Goal: Task Accomplishment & Management: Complete application form

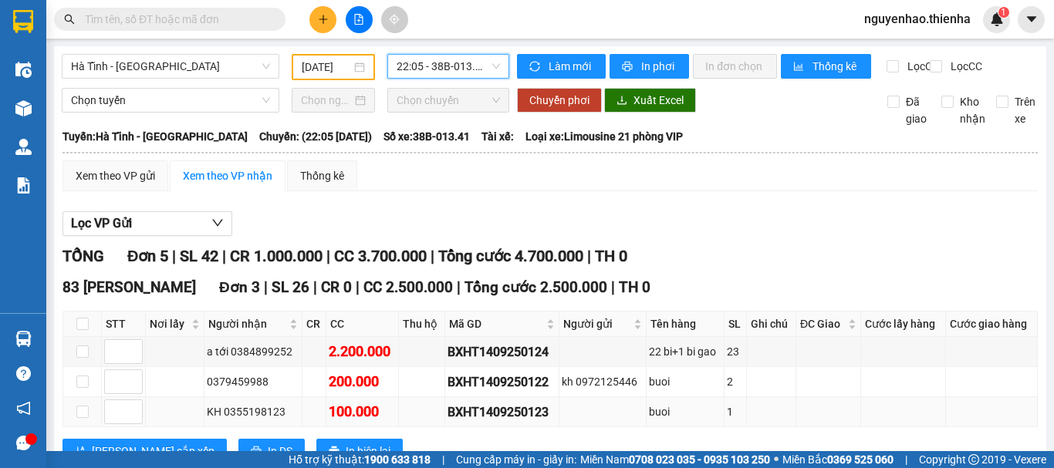
scroll to position [360, 0]
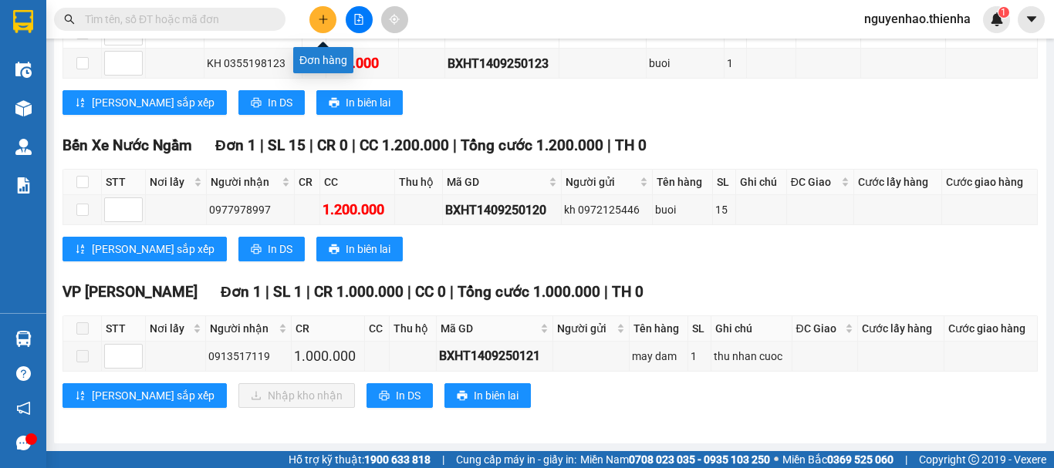
click at [322, 26] on button at bounding box center [322, 19] width 27 height 27
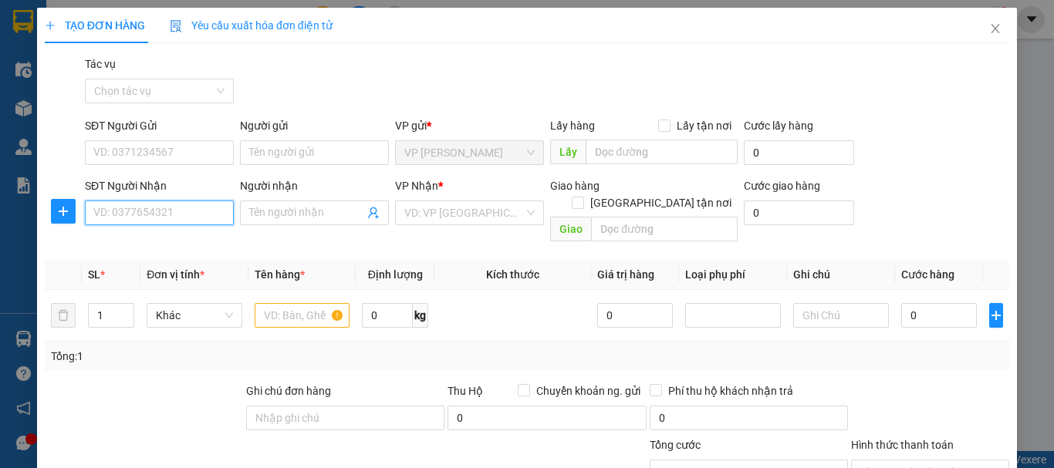
click at [154, 205] on input "SĐT Người Nhận" at bounding box center [159, 213] width 149 height 25
click at [163, 241] on div "0983077389 - cô lien" at bounding box center [157, 243] width 129 height 17
type input "0983077389"
type input "cô lien"
checkbox input "true"
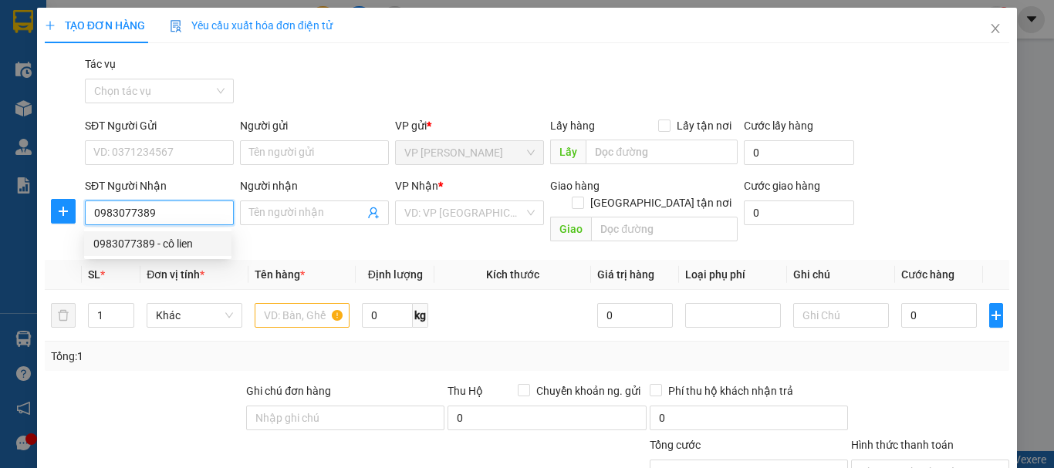
type input "141 [PERSON_NAME]"
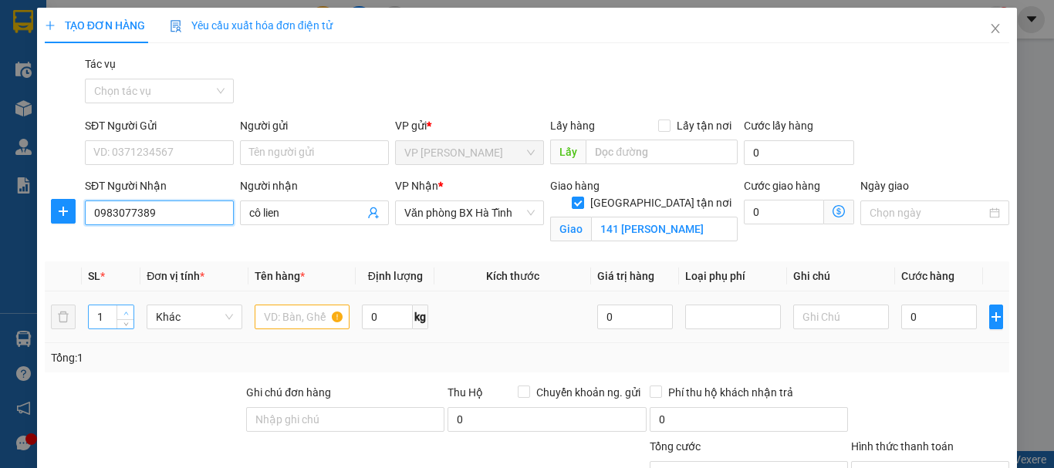
type input "0983077389"
click at [123, 309] on span "up" at bounding box center [125, 313] width 9 height 9
type input "4"
click at [123, 309] on span "up" at bounding box center [125, 313] width 9 height 9
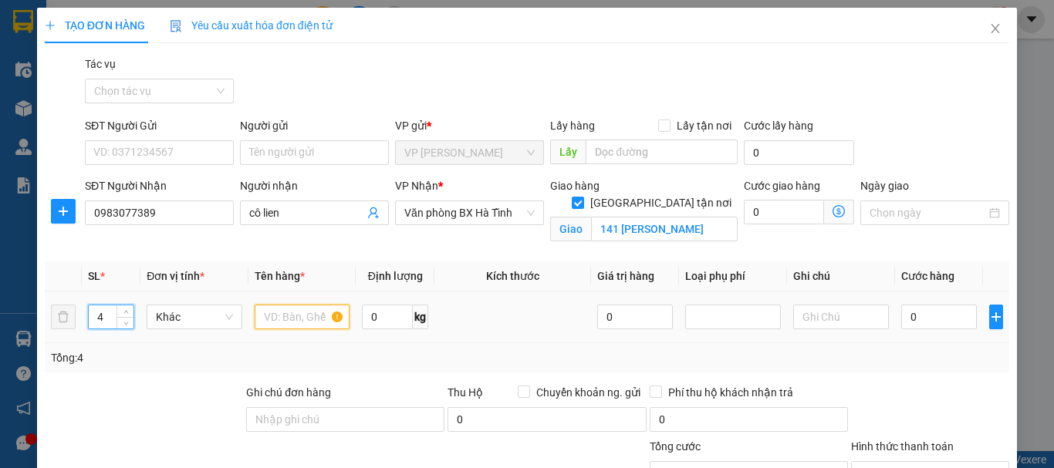
click at [310, 324] on input "text" at bounding box center [303, 317] width 96 height 25
type input "5k"
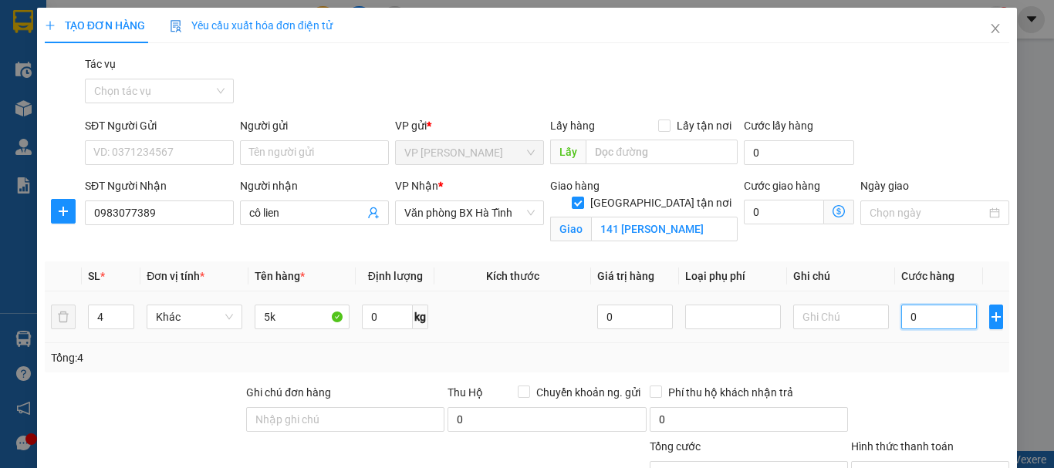
click at [901, 312] on input "0" at bounding box center [939, 317] width 76 height 25
type input "2"
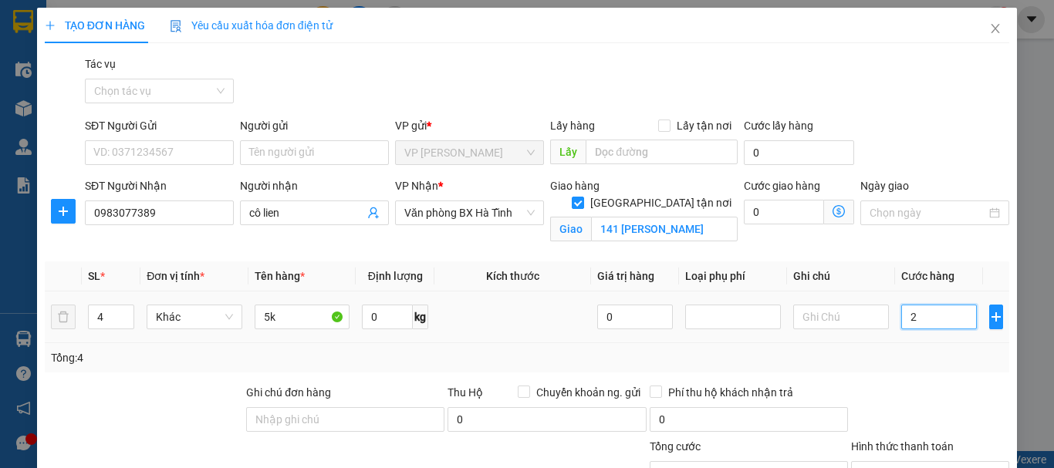
type input "20"
type input "200"
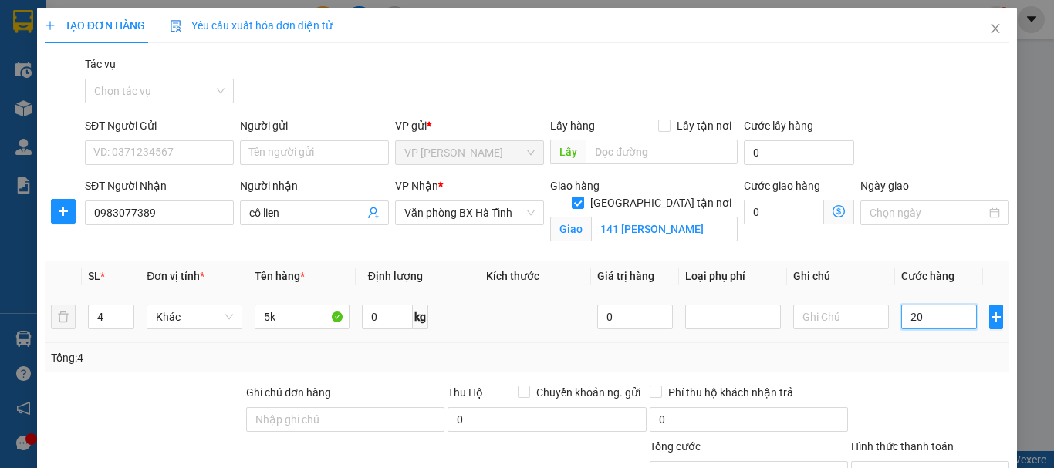
type input "200"
type input "2.000"
type input "20.000"
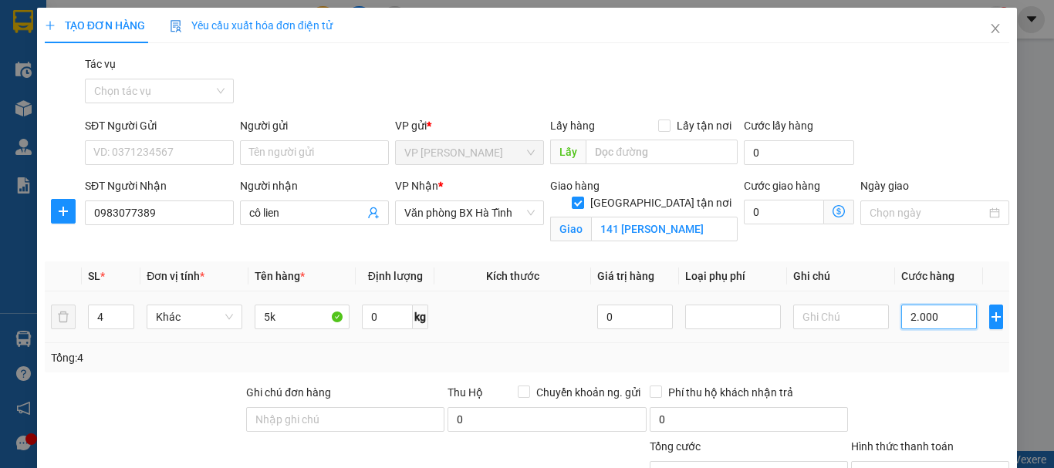
type input "20.000"
type input "200.000"
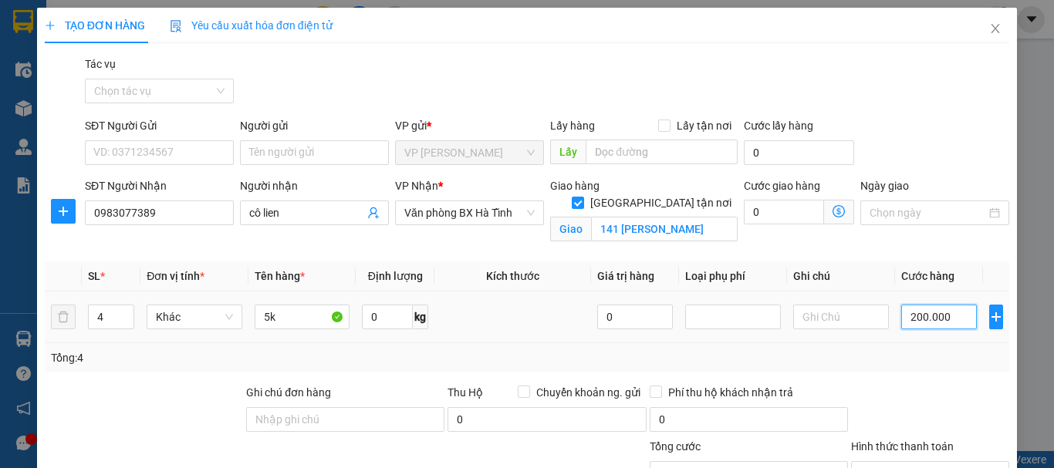
scroll to position [169, 0]
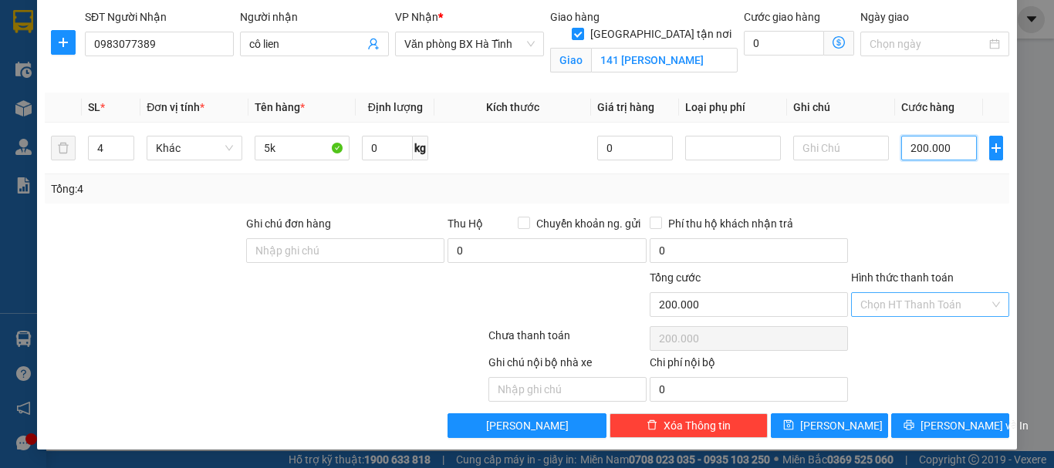
type input "200.000"
click at [912, 307] on input "Hình thức thanh toán" at bounding box center [924, 304] width 129 height 23
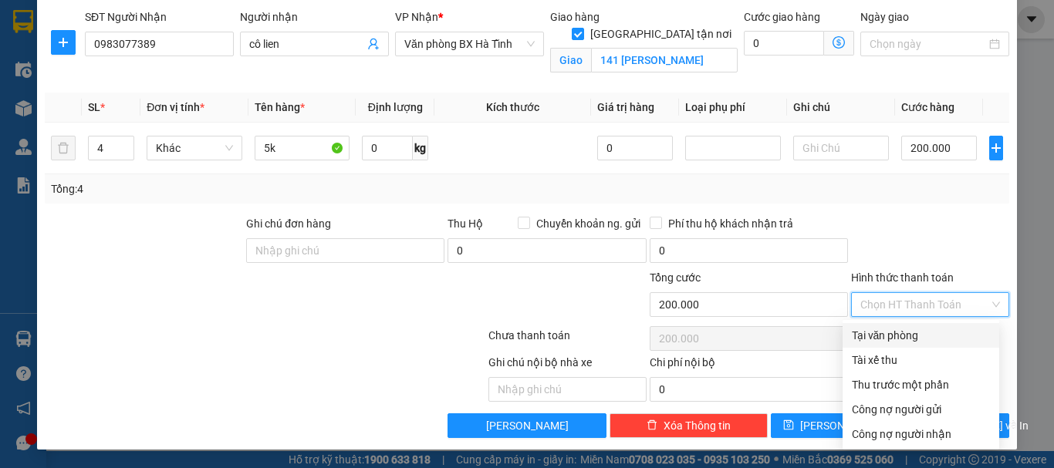
click at [898, 341] on div "Tại văn phòng" at bounding box center [921, 335] width 138 height 17
type input "0"
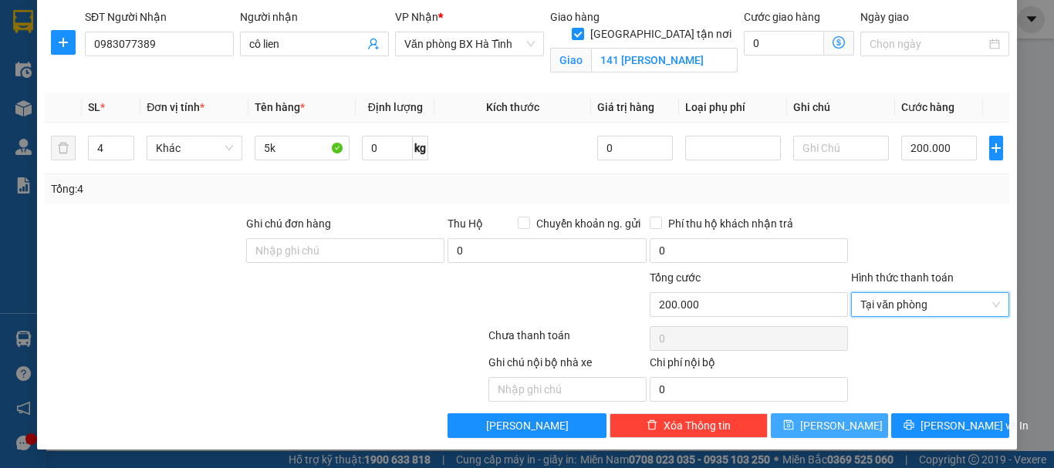
click at [836, 427] on span "[PERSON_NAME]" at bounding box center [841, 425] width 83 height 17
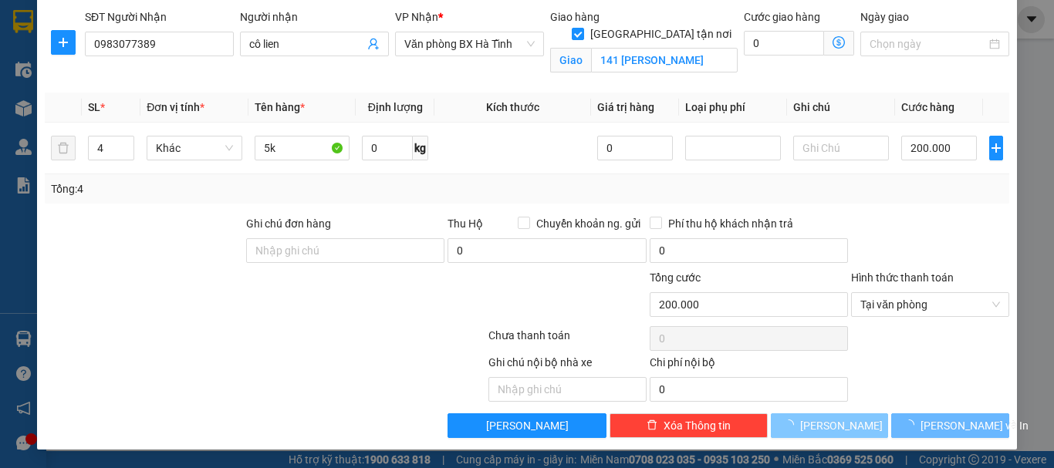
checkbox input "false"
type input "1"
type input "0"
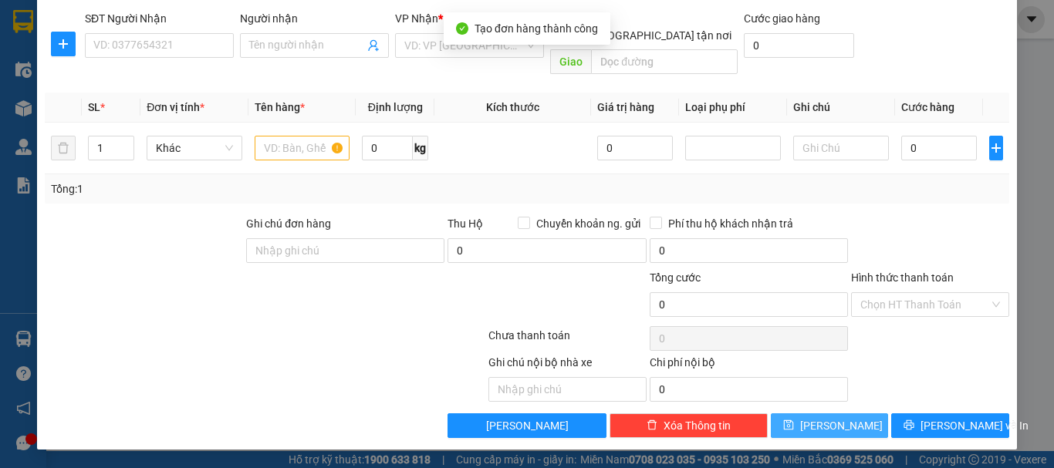
scroll to position [150, 0]
